Goal: Transaction & Acquisition: Book appointment/travel/reservation

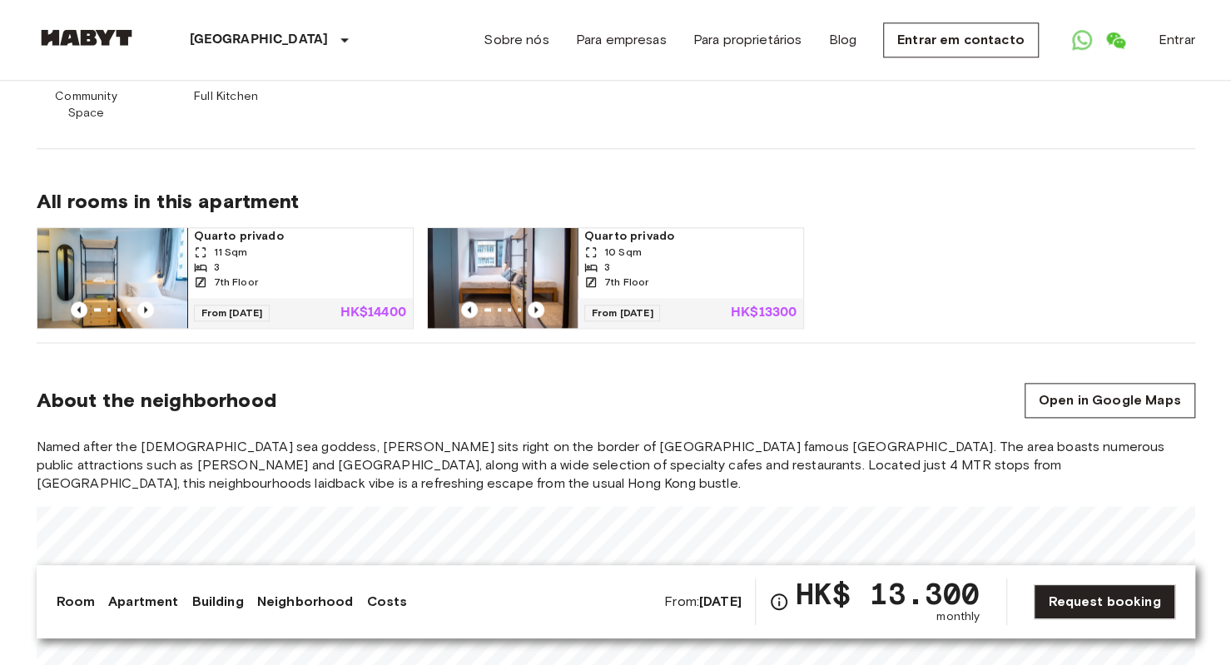
scroll to position [1082, 0]
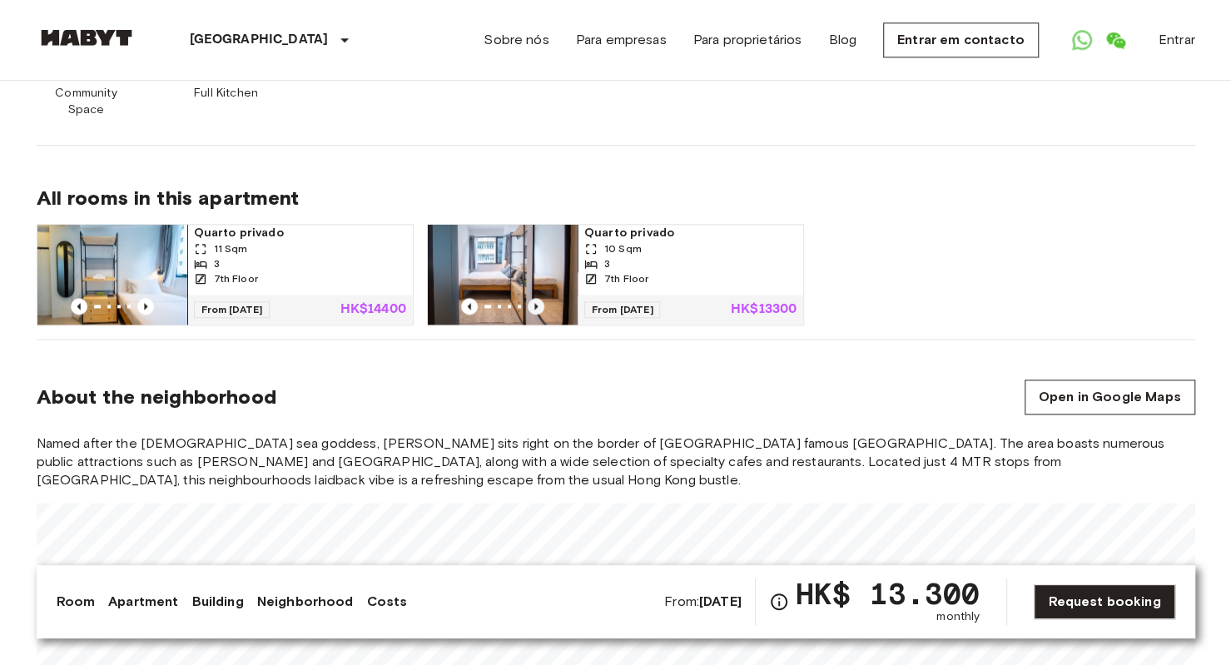
click at [537, 298] on icon "Previous image" at bounding box center [536, 306] width 17 height 17
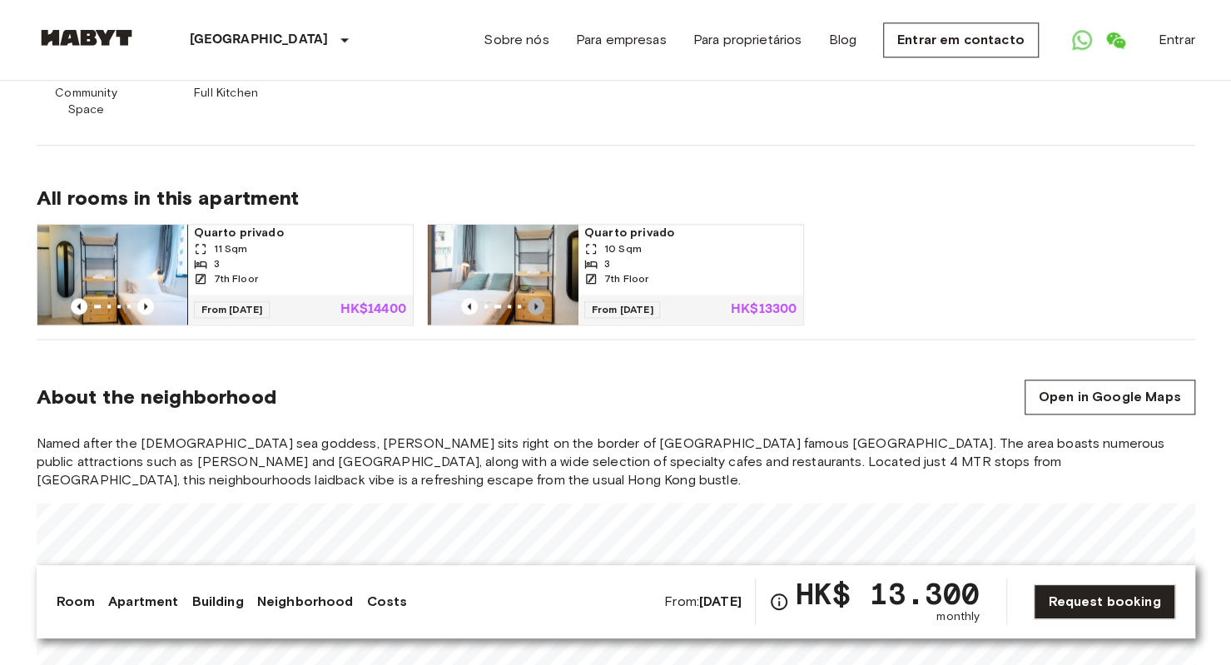
click at [539, 298] on icon "Previous image" at bounding box center [536, 306] width 17 height 17
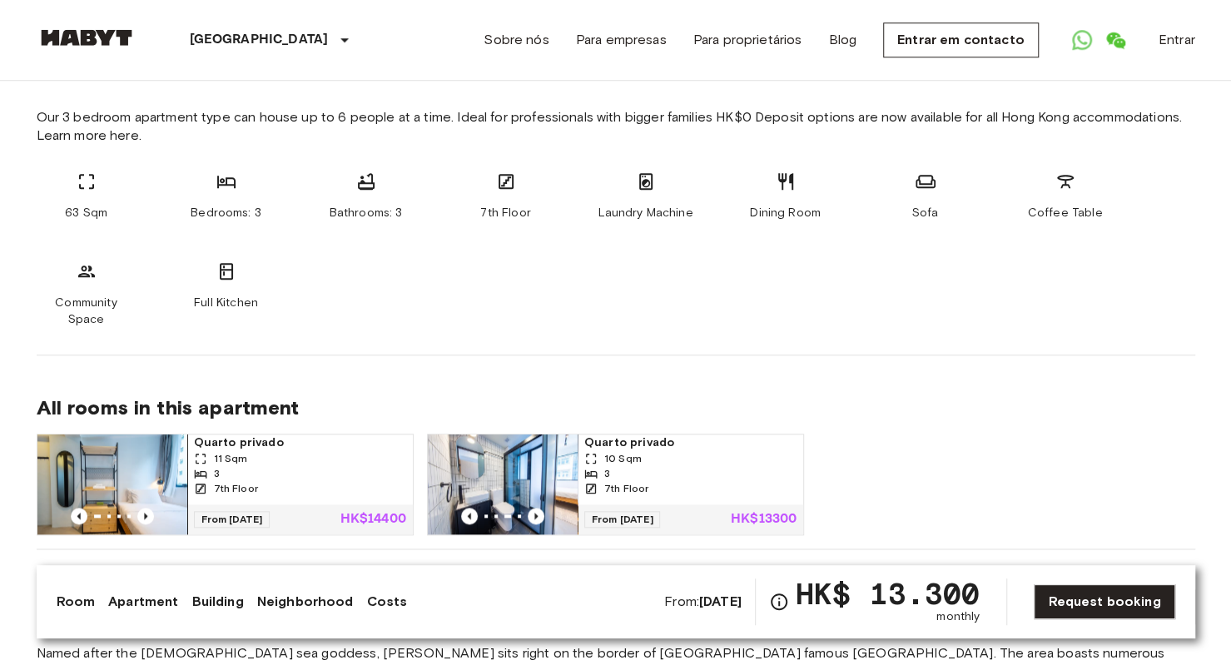
scroll to position [999, 0]
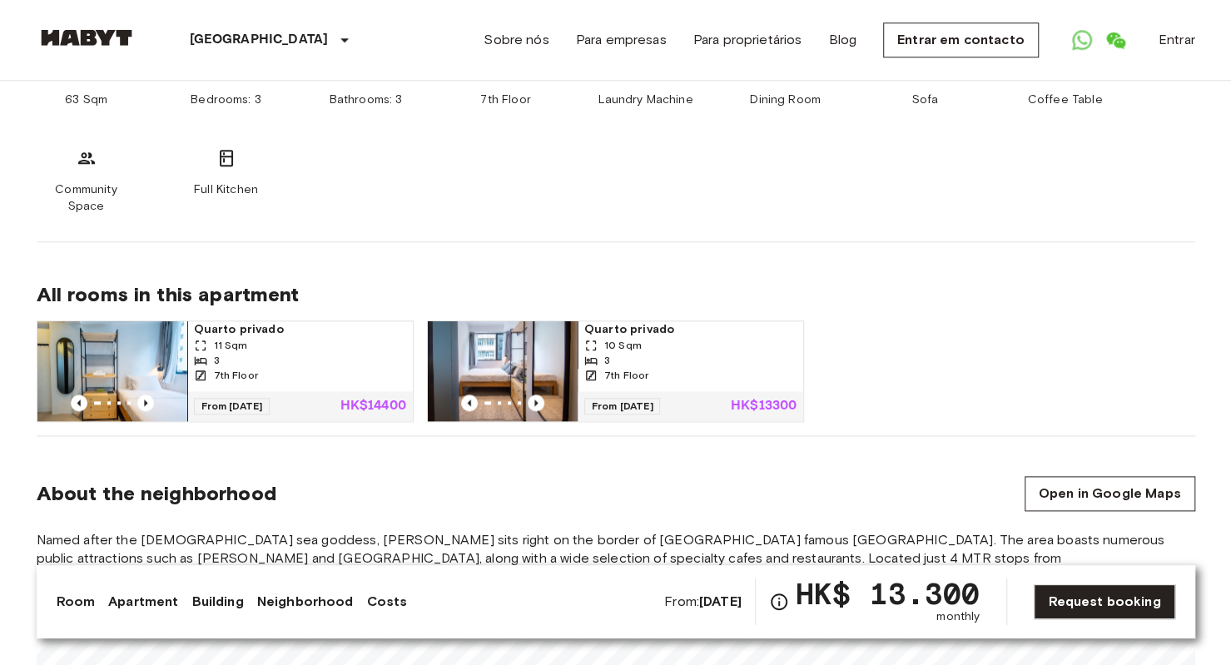
scroll to position [914, 0]
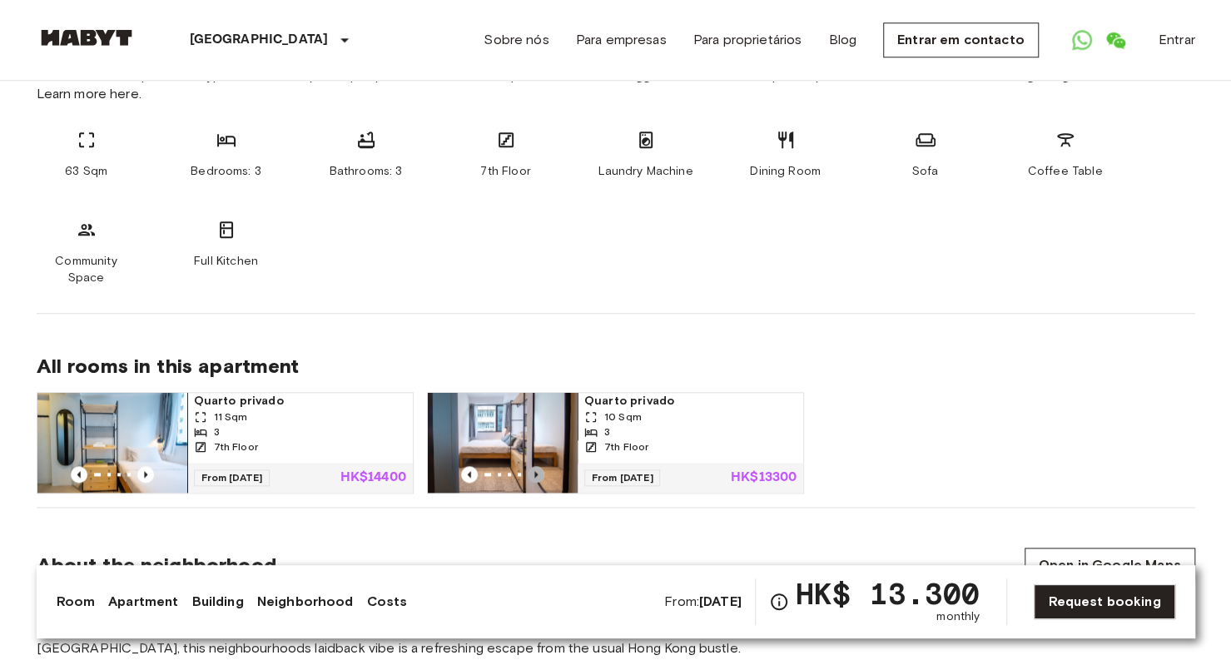
click at [540, 466] on icon "Previous image" at bounding box center [536, 474] width 17 height 17
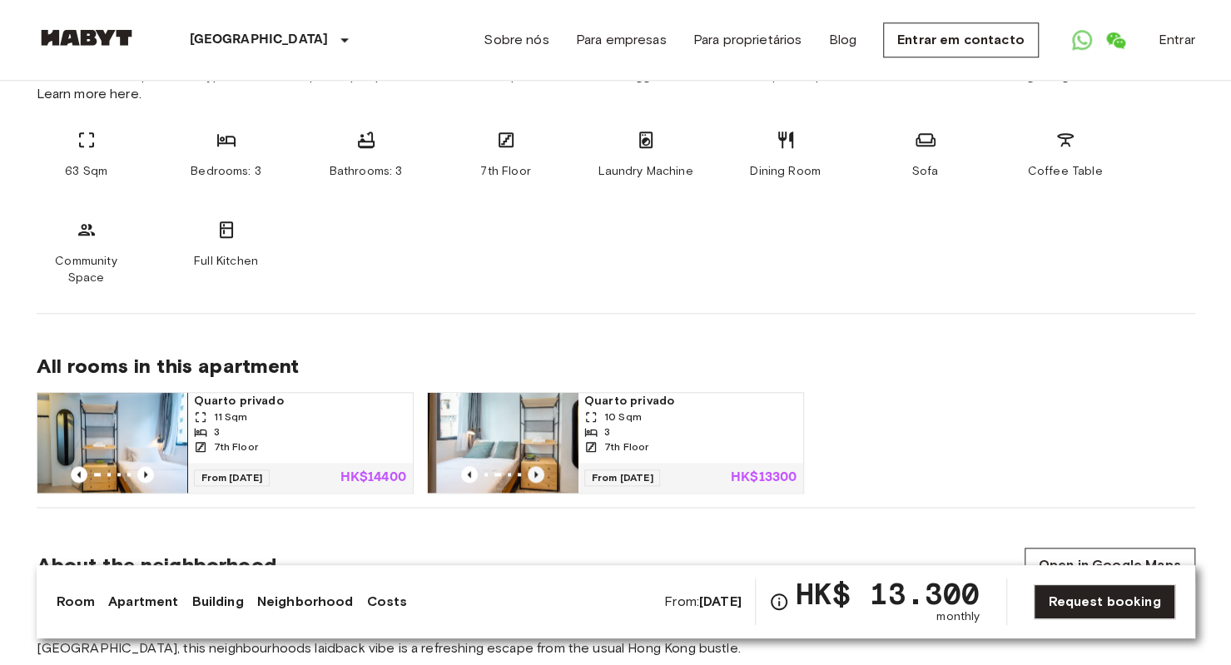
click at [540, 466] on icon "Previous image" at bounding box center [536, 474] width 17 height 17
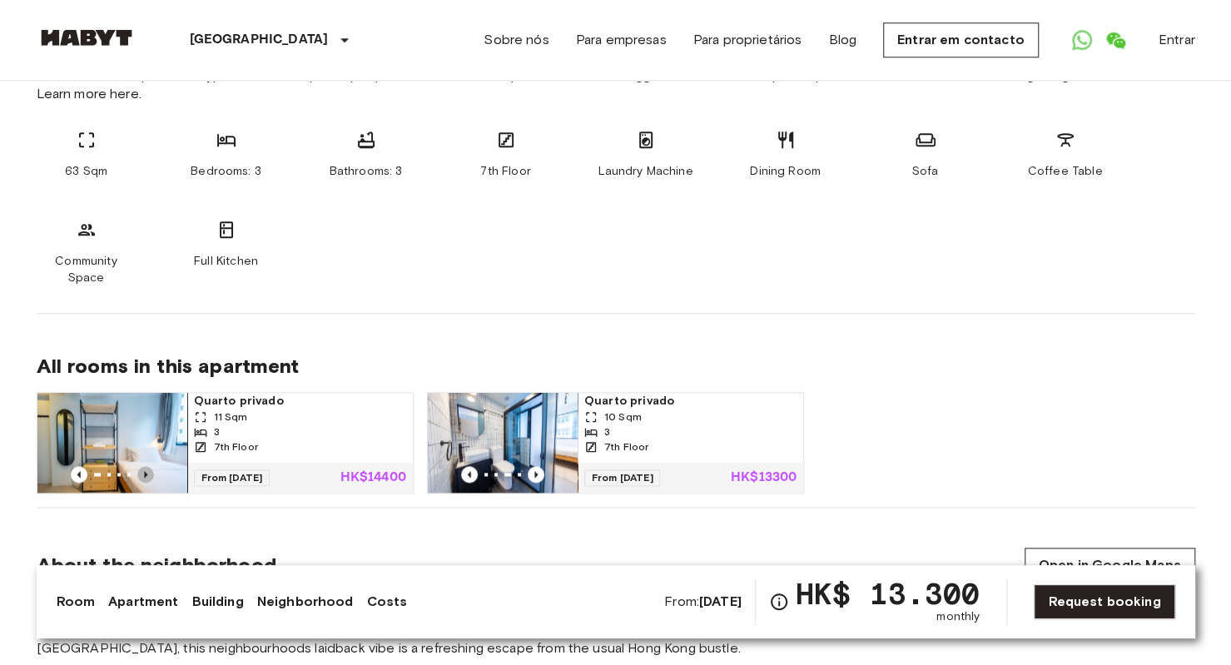
click at [143, 466] on icon "Previous image" at bounding box center [145, 474] width 17 height 17
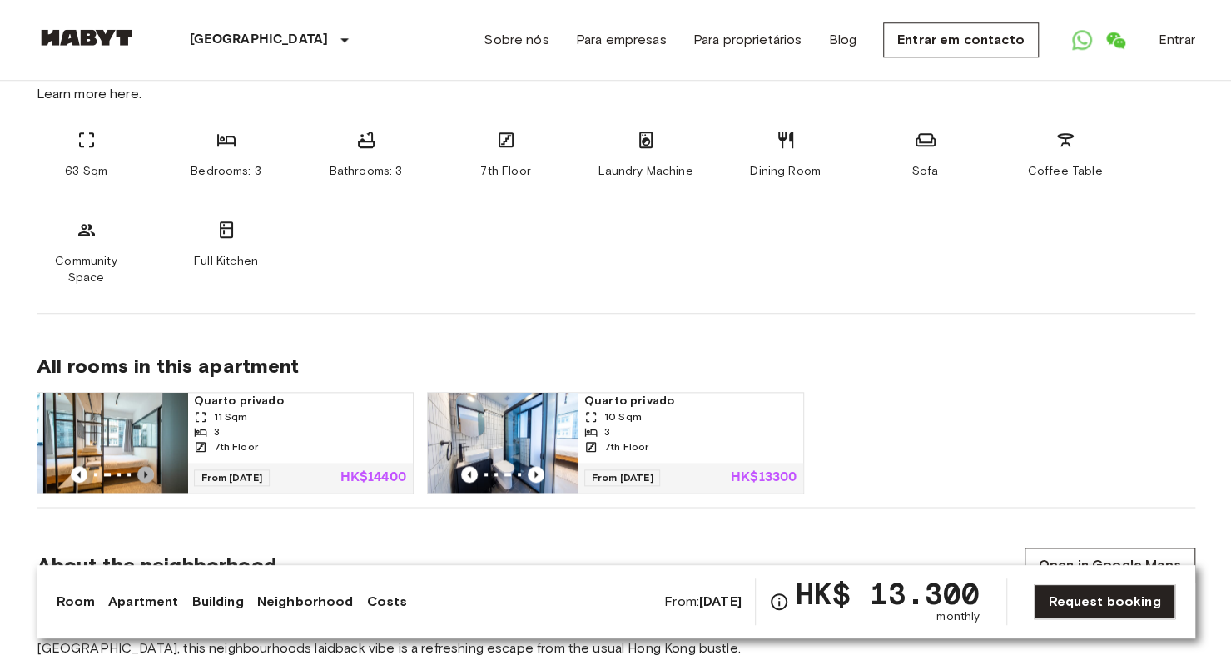
click at [143, 466] on icon "Previous image" at bounding box center [145, 474] width 17 height 17
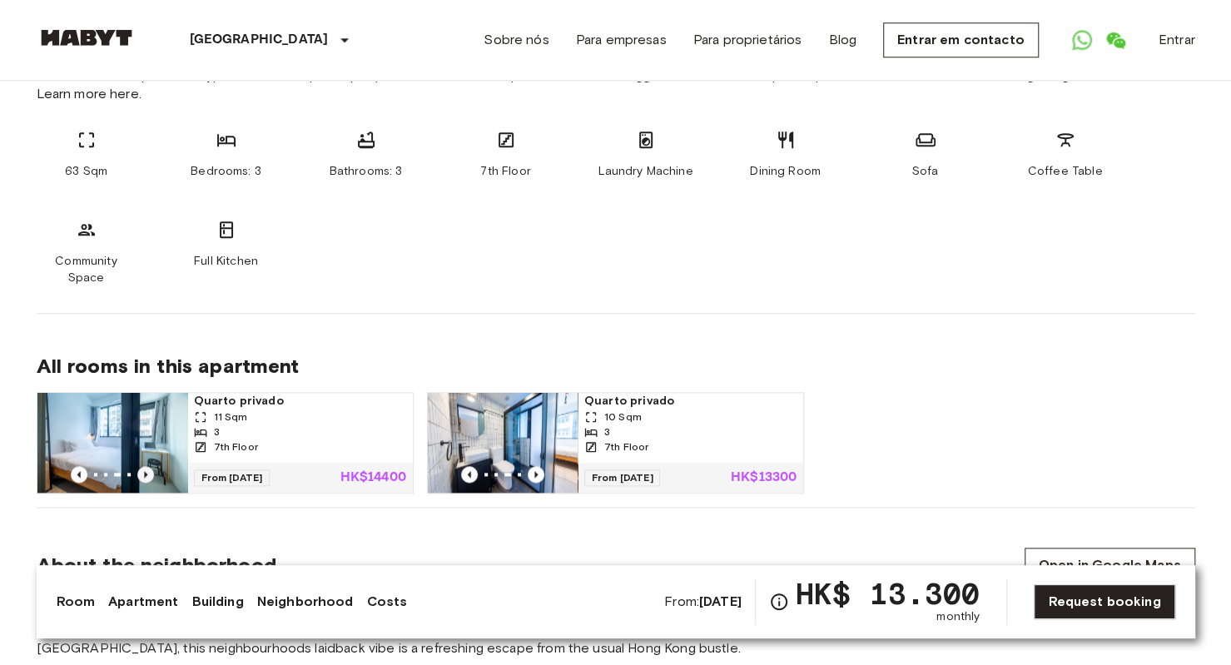
click at [143, 466] on icon "Previous image" at bounding box center [145, 474] width 17 height 17
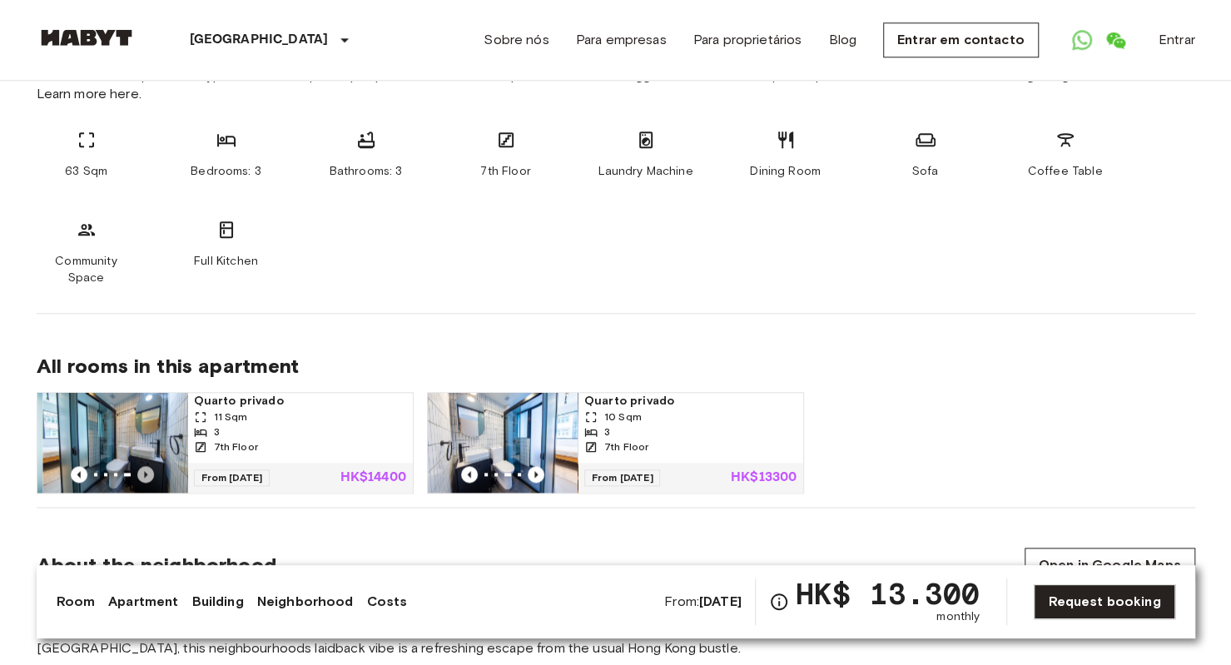
click at [143, 466] on icon "Previous image" at bounding box center [145, 474] width 17 height 17
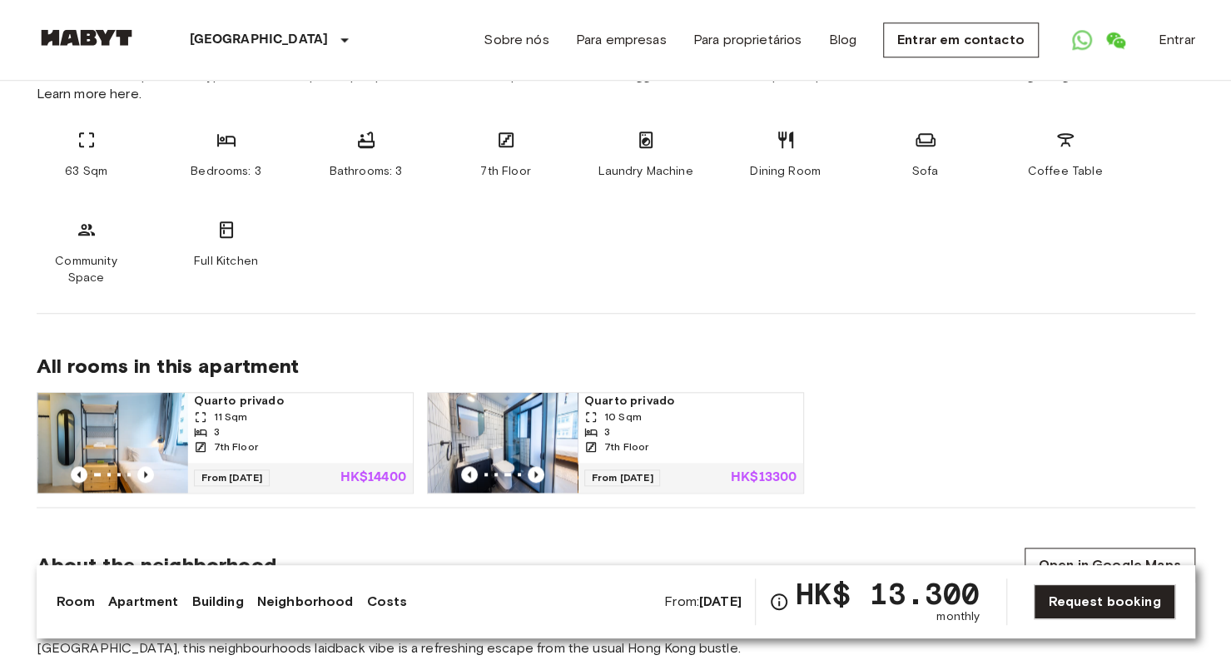
click at [320, 425] on div "3" at bounding box center [300, 432] width 212 height 15
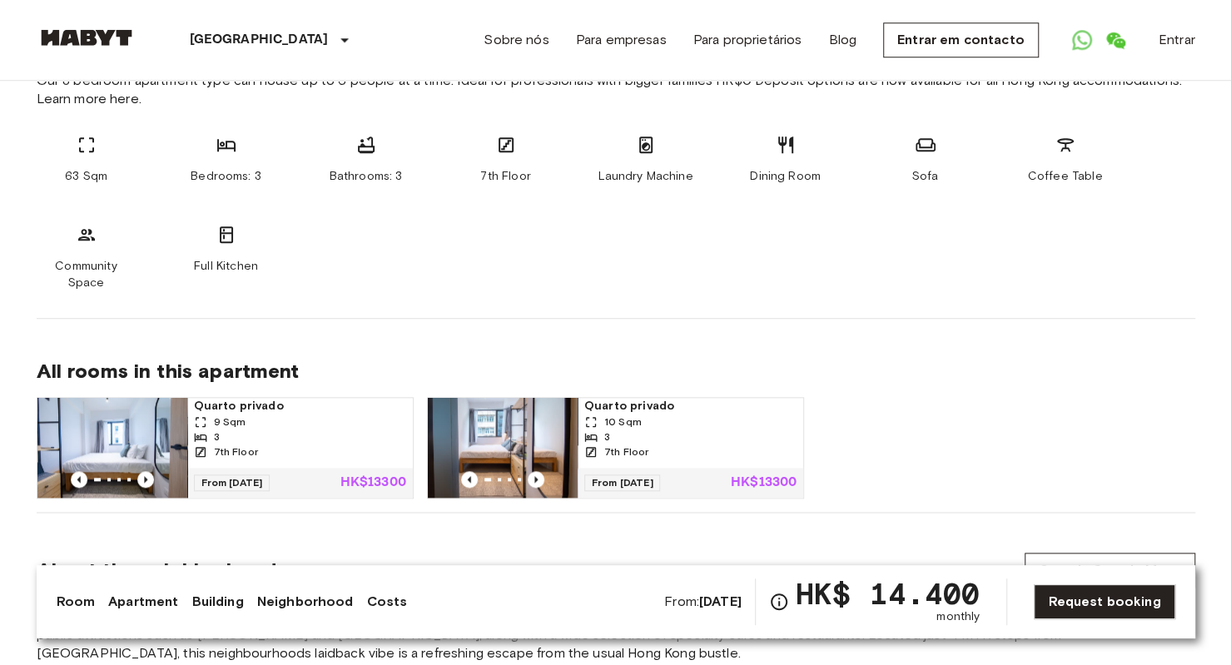
scroll to position [999, 0]
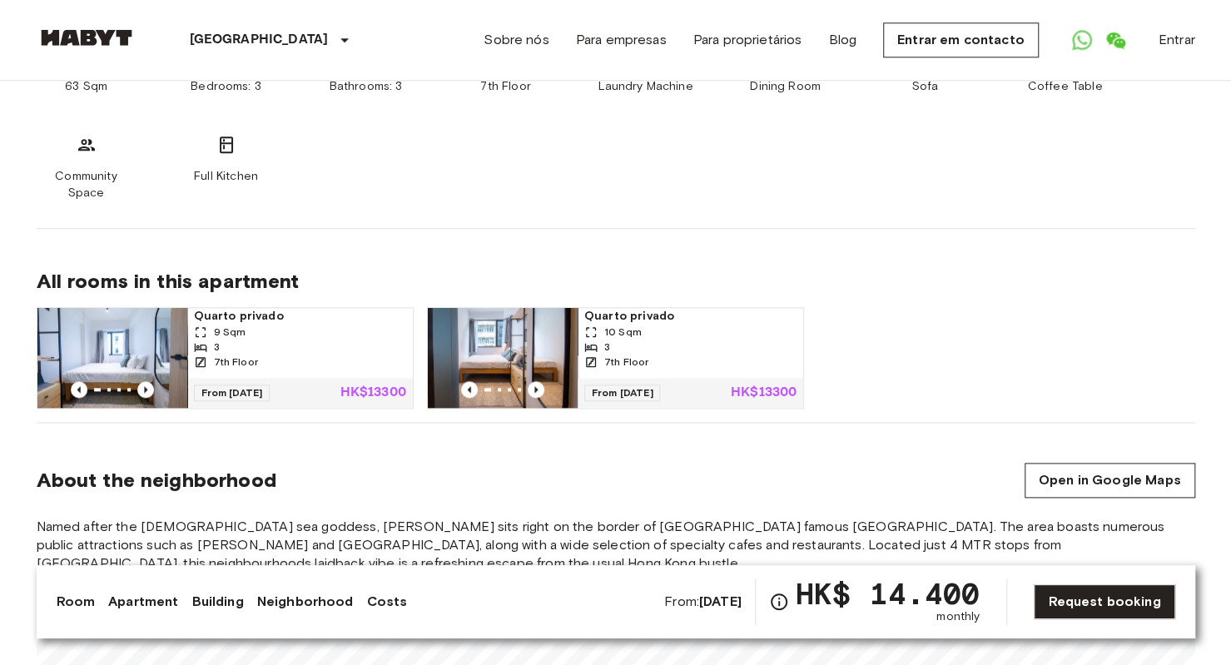
click at [963, 269] on span "All rooms in this apartment" at bounding box center [616, 281] width 1159 height 25
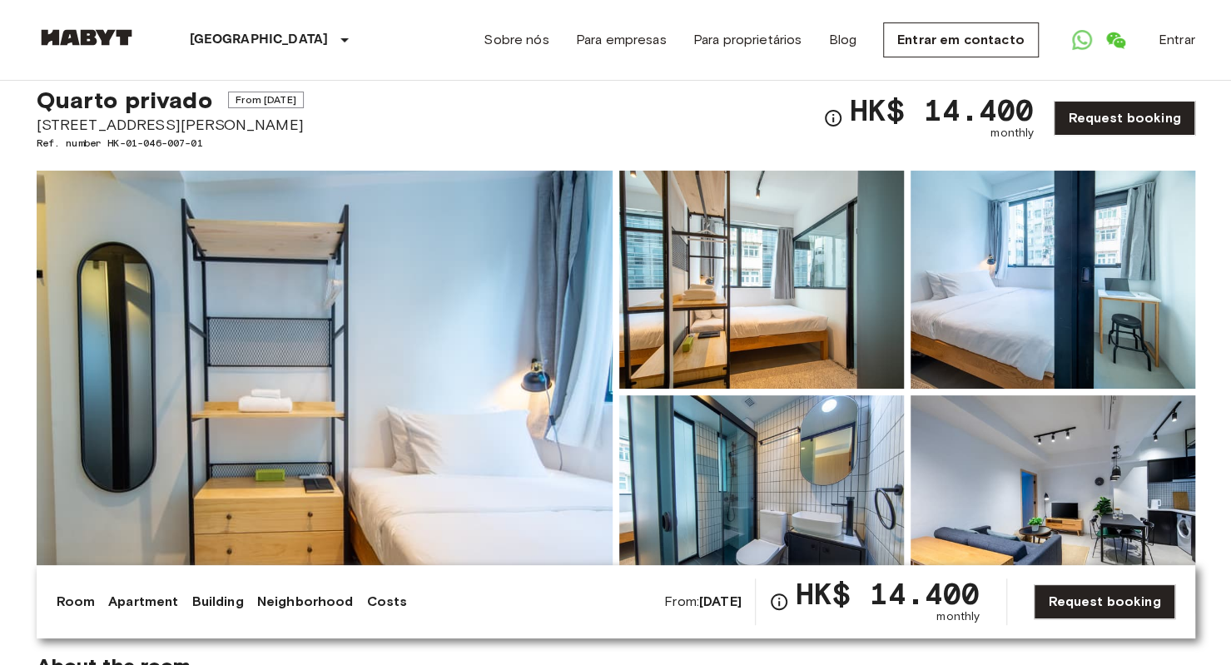
scroll to position [0, 0]
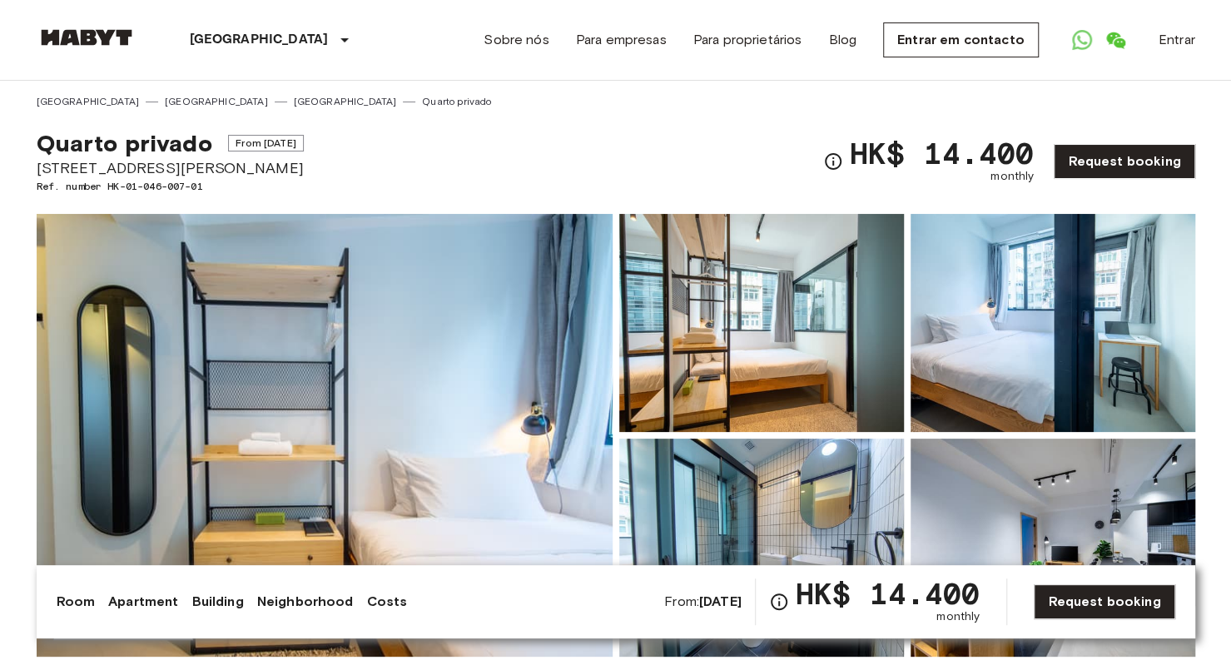
click at [941, 94] on div "Ásia Hong Kong Hong Kong Quarto privado" at bounding box center [616, 95] width 1159 height 28
click at [983, 117] on div "Quarto privado From Nov 5 2025 17 Tsing Fung Street Ref. number HK-01-046-007-0…" at bounding box center [616, 151] width 1159 height 85
